Goal: Task Accomplishment & Management: Manage account settings

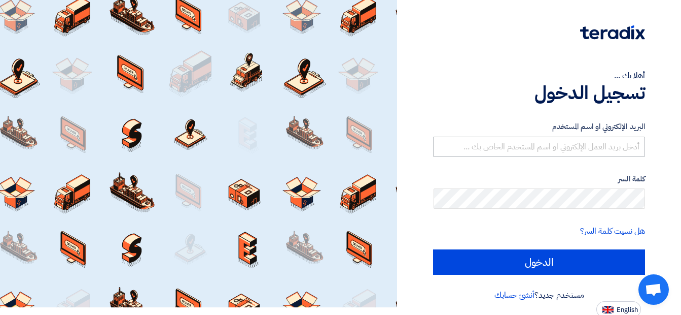
scroll to position [10, 0]
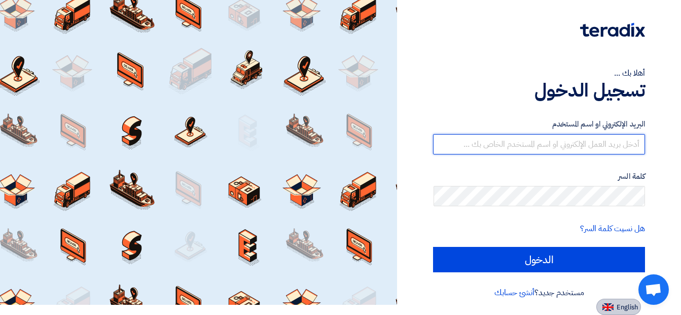
type input "[EMAIL_ADDRESS][DOMAIN_NAME]"
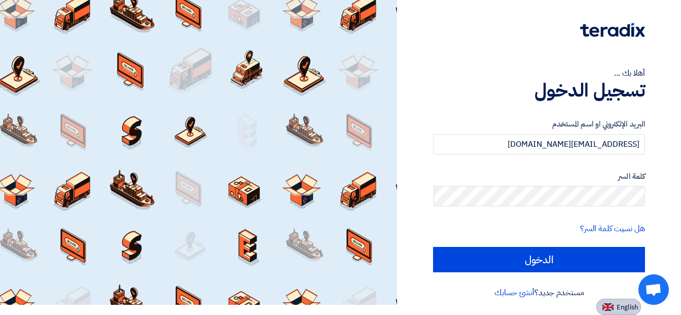
click at [632, 307] on span "English" at bounding box center [627, 306] width 21 height 7
type input "Sign in"
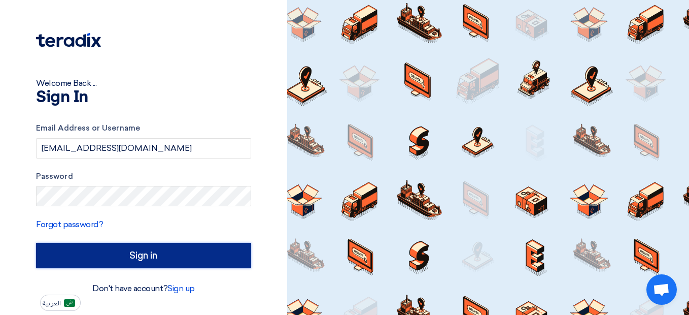
click at [158, 261] on input "Sign in" at bounding box center [143, 255] width 215 height 25
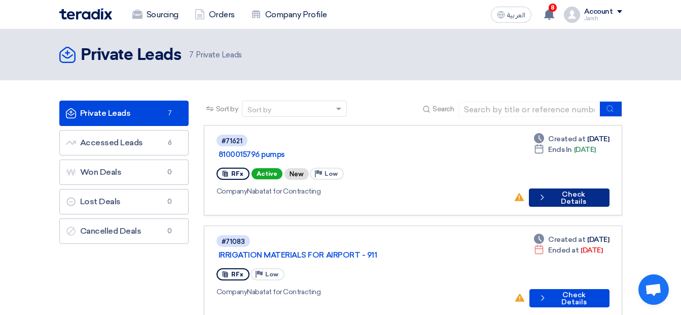
click at [567, 188] on button "Check details Check Details" at bounding box center [569, 197] width 81 height 18
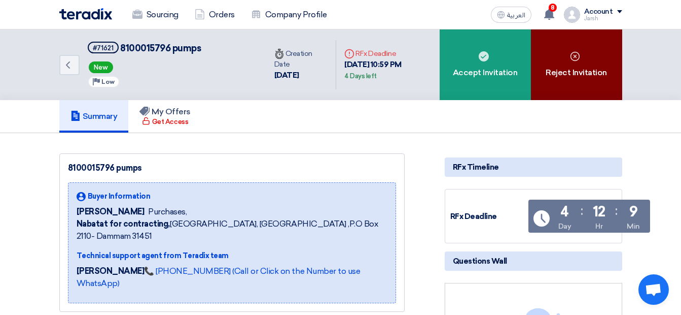
click at [568, 84] on div "Reject Invitation" at bounding box center [576, 64] width 91 height 71
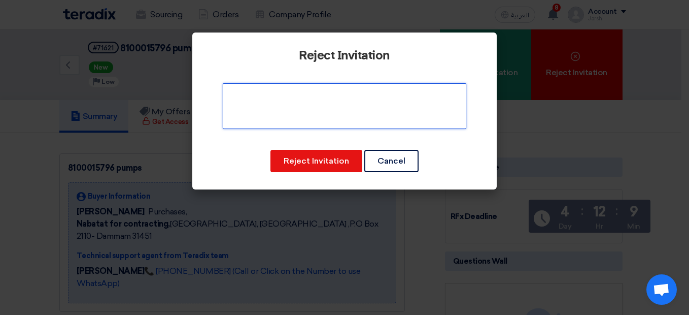
click at [316, 112] on textarea at bounding box center [345, 106] width 244 height 46
click at [416, 96] on textarea at bounding box center [345, 106] width 244 height 46
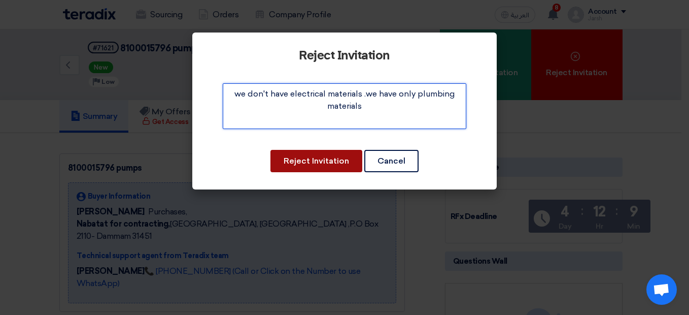
type textarea "we don't have electrical materials .we have only plumbing materials"
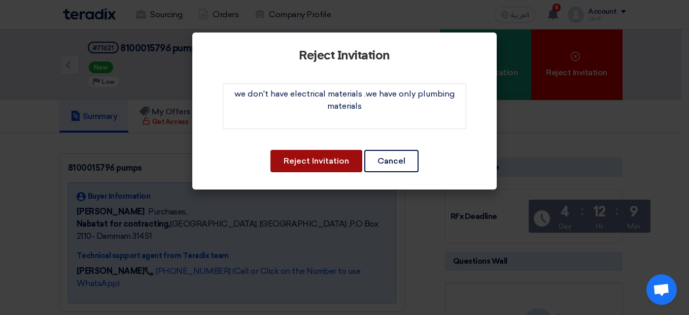
click at [351, 159] on button "Reject Invitation" at bounding box center [316, 161] width 92 height 22
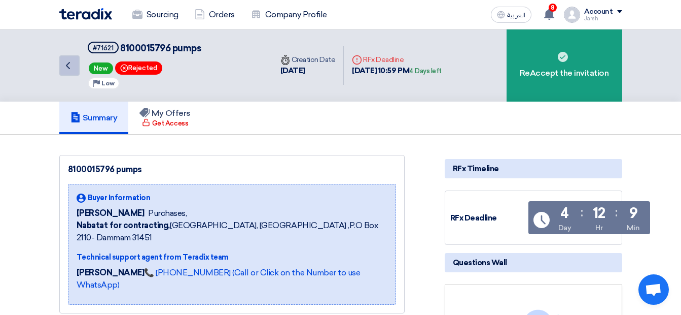
click at [72, 64] on icon "Back" at bounding box center [68, 65] width 12 height 12
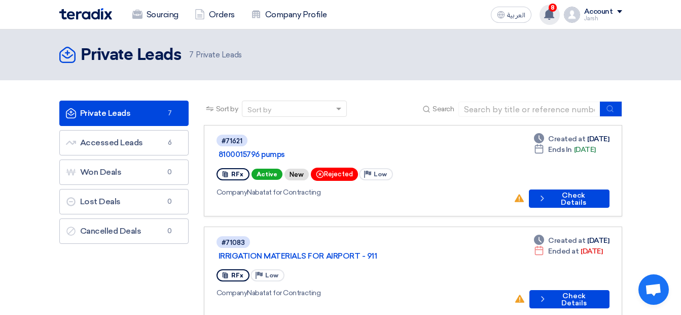
click at [558, 18] on div "8 New request received, check details and submit your quotation now! [DATE] You…" at bounding box center [550, 15] width 20 height 20
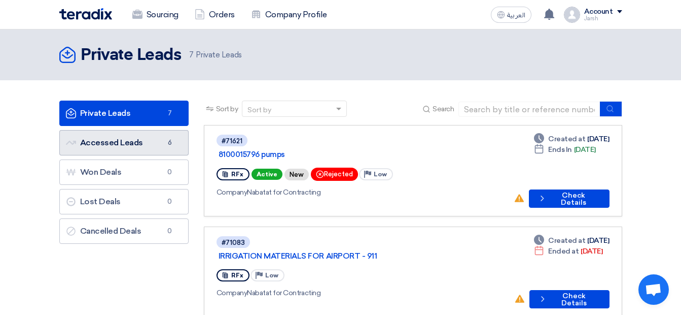
click at [115, 139] on link "Accessed Leads Accessed Leads 6" at bounding box center [123, 142] width 129 height 25
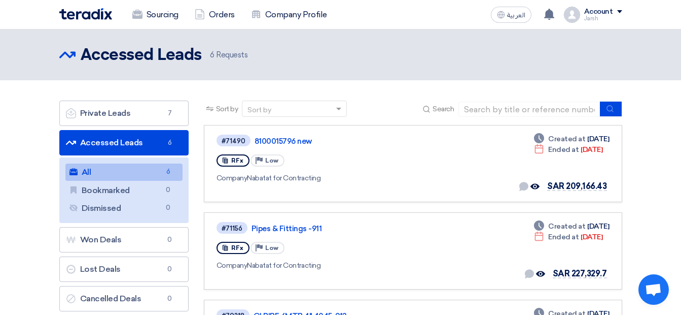
click at [623, 15] on div "Sourcing Orders Company Profile العربية ع New request received, check details a…" at bounding box center [341, 14] width 578 height 29
